Goal: Find specific page/section: Find specific page/section

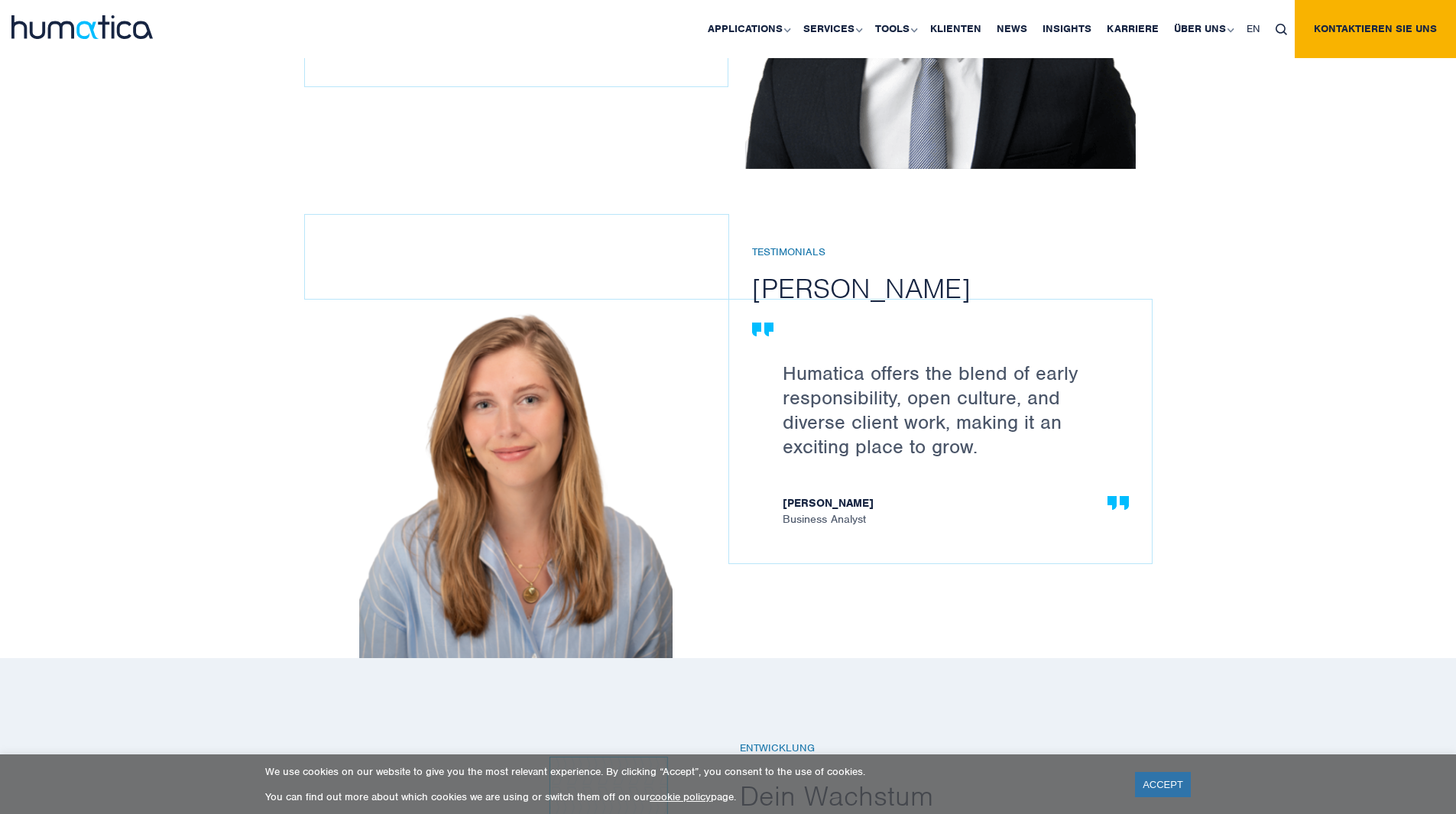
scroll to position [2142, 0]
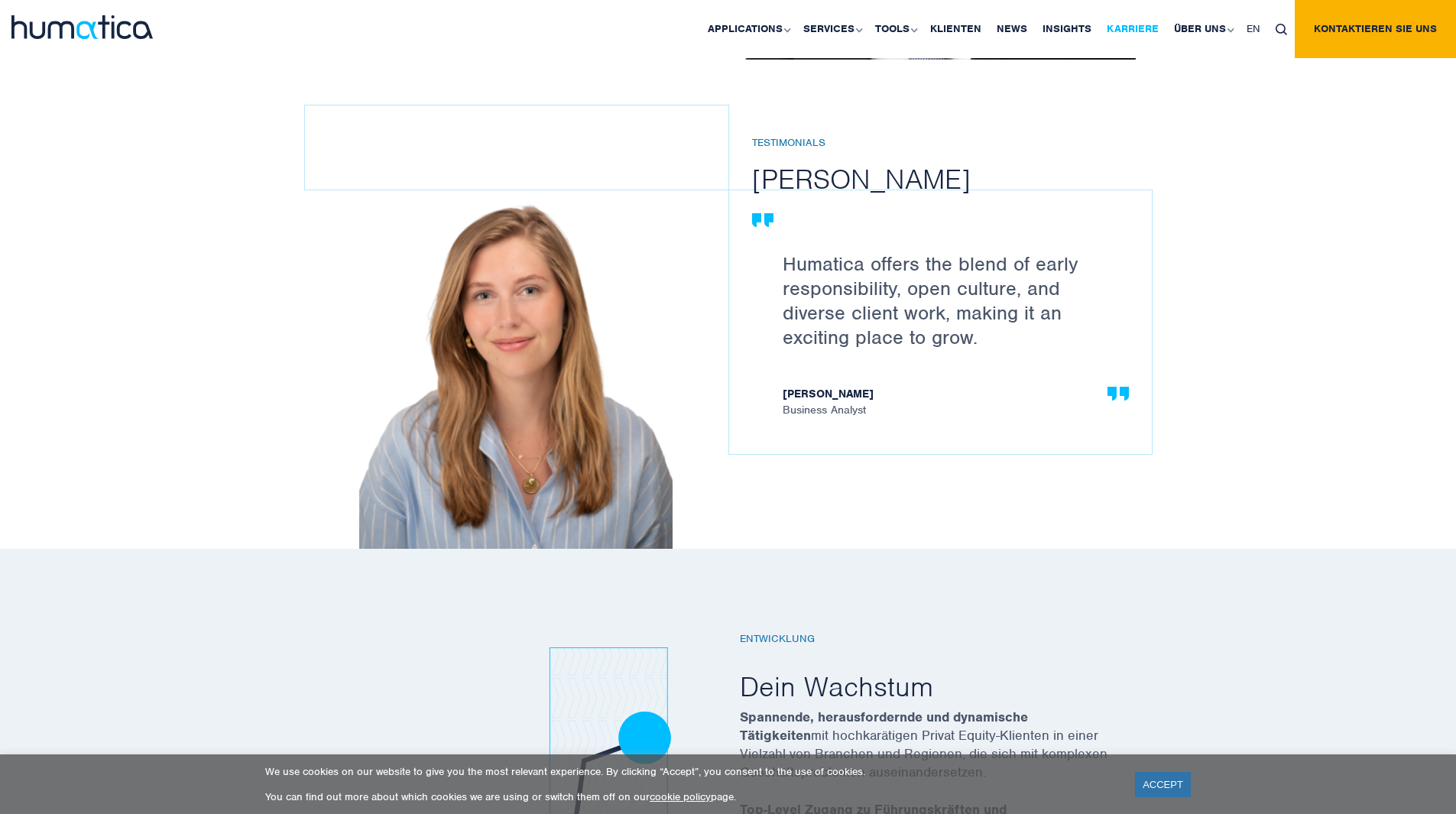
click at [1143, 27] on link "Karriere" at bounding box center [1132, 29] width 67 height 58
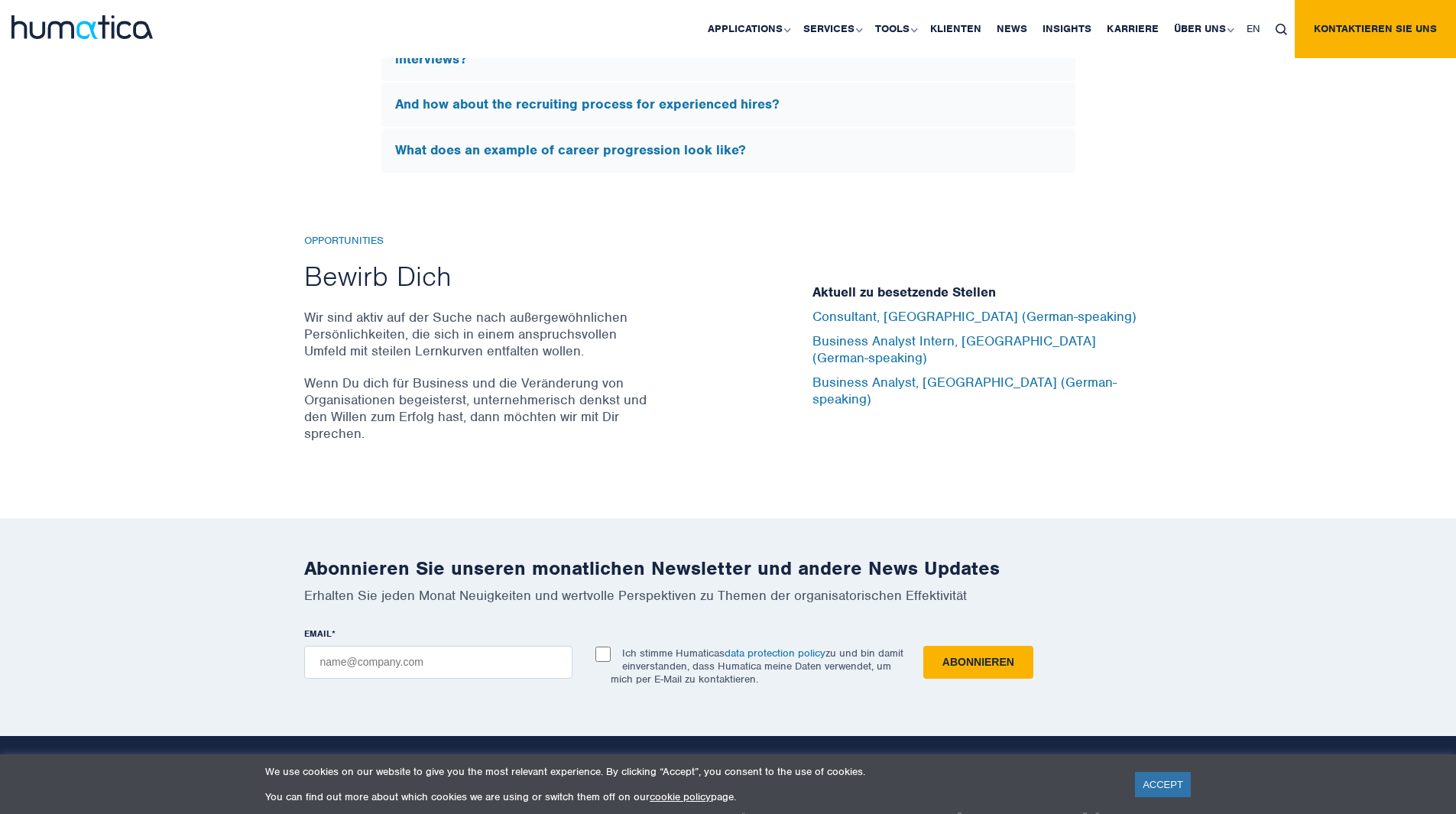
scroll to position [4681, 0]
